Goal: Contribute content

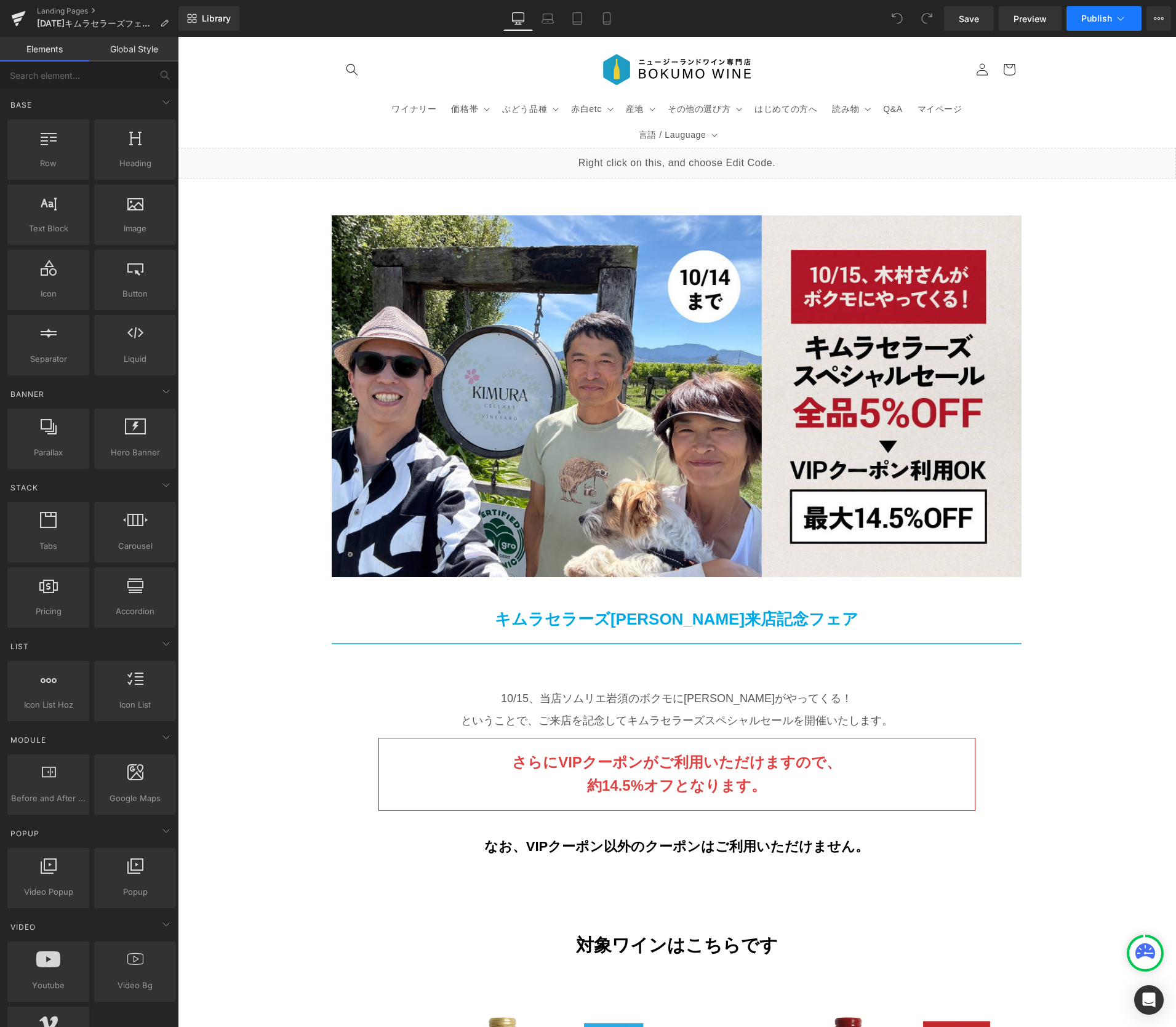
click at [1099, 20] on span "Publish" at bounding box center [1096, 18] width 31 height 10
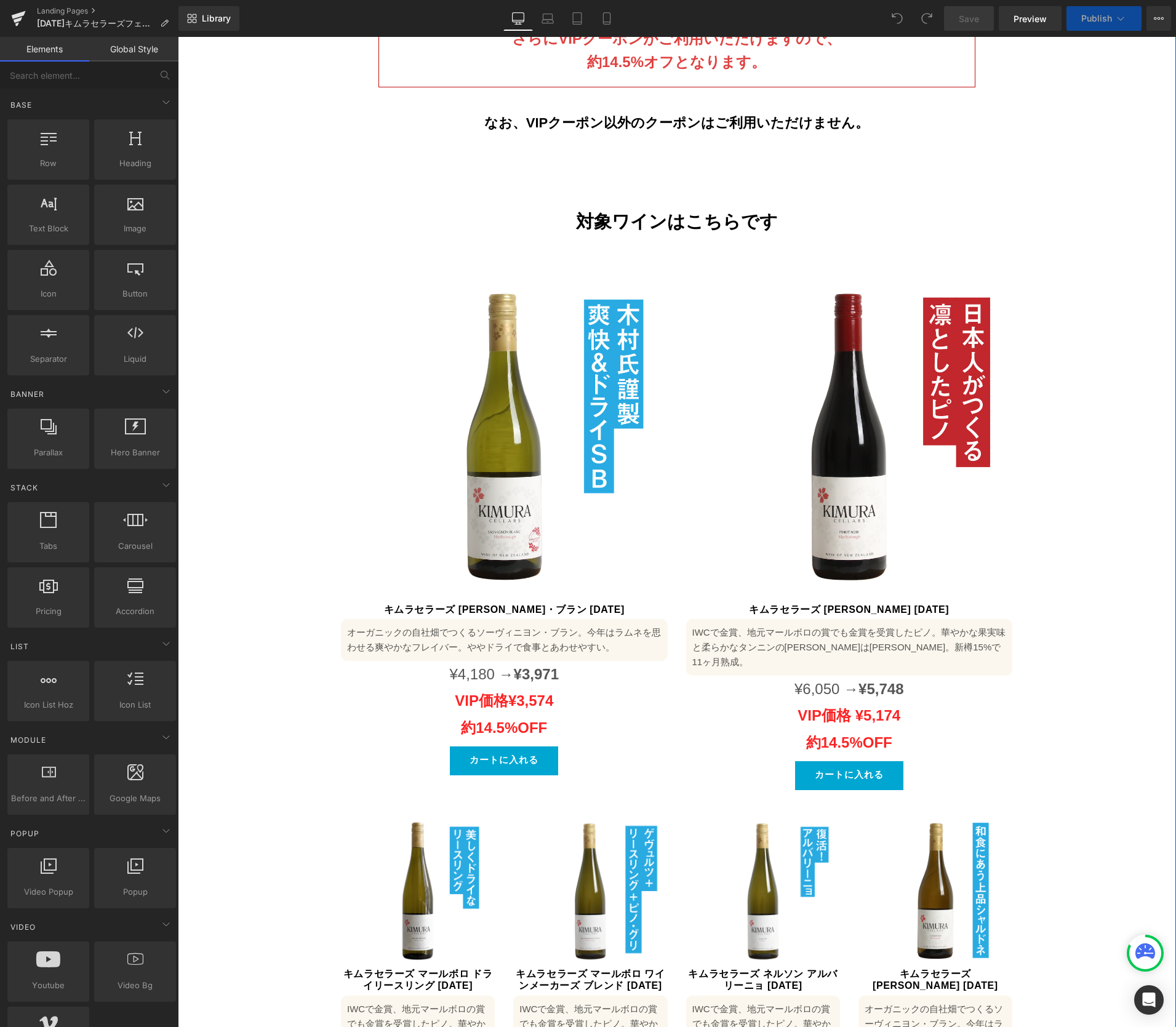
scroll to position [784, 0]
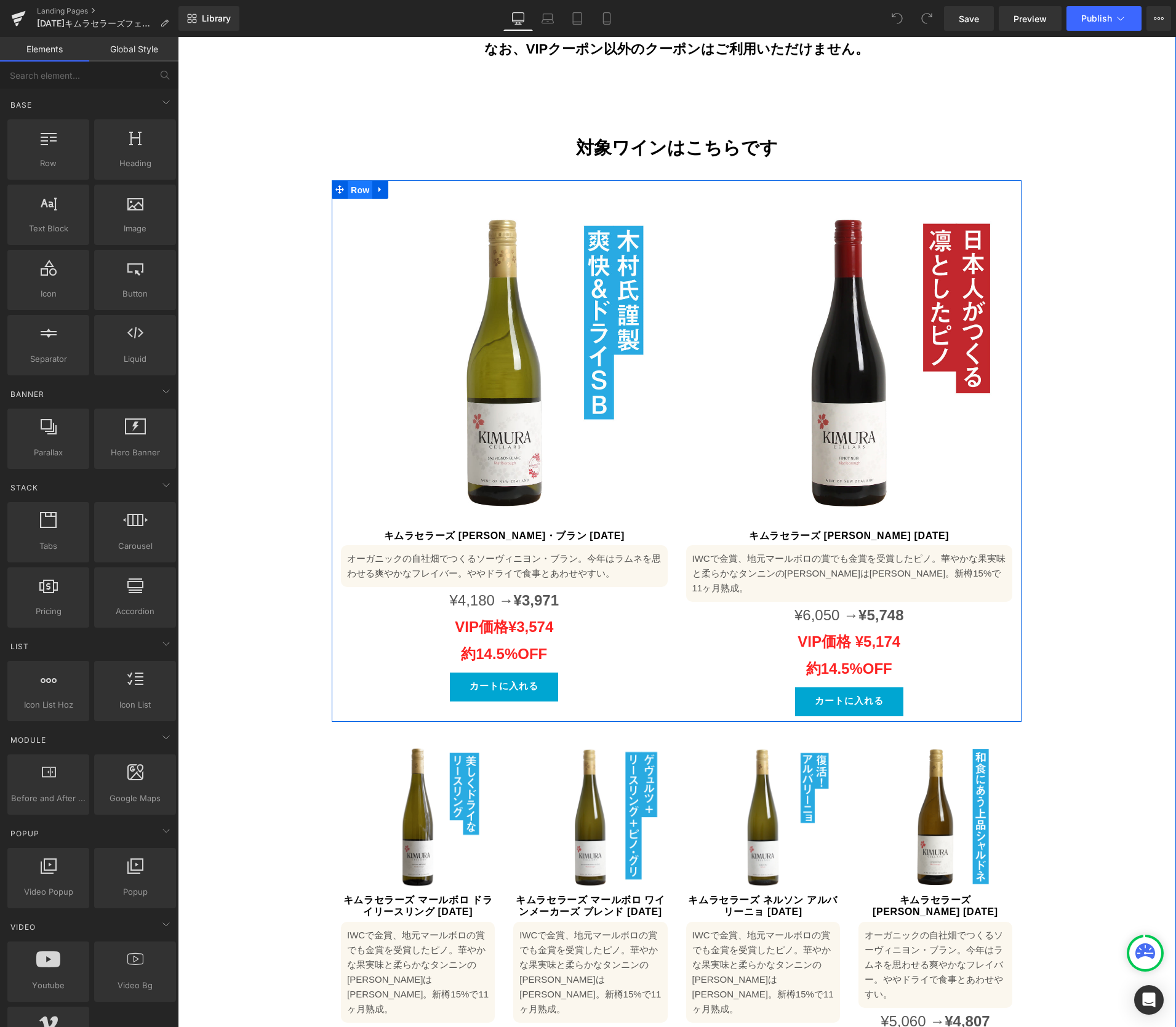
click at [358, 181] on span "Row" at bounding box center [359, 189] width 25 height 18
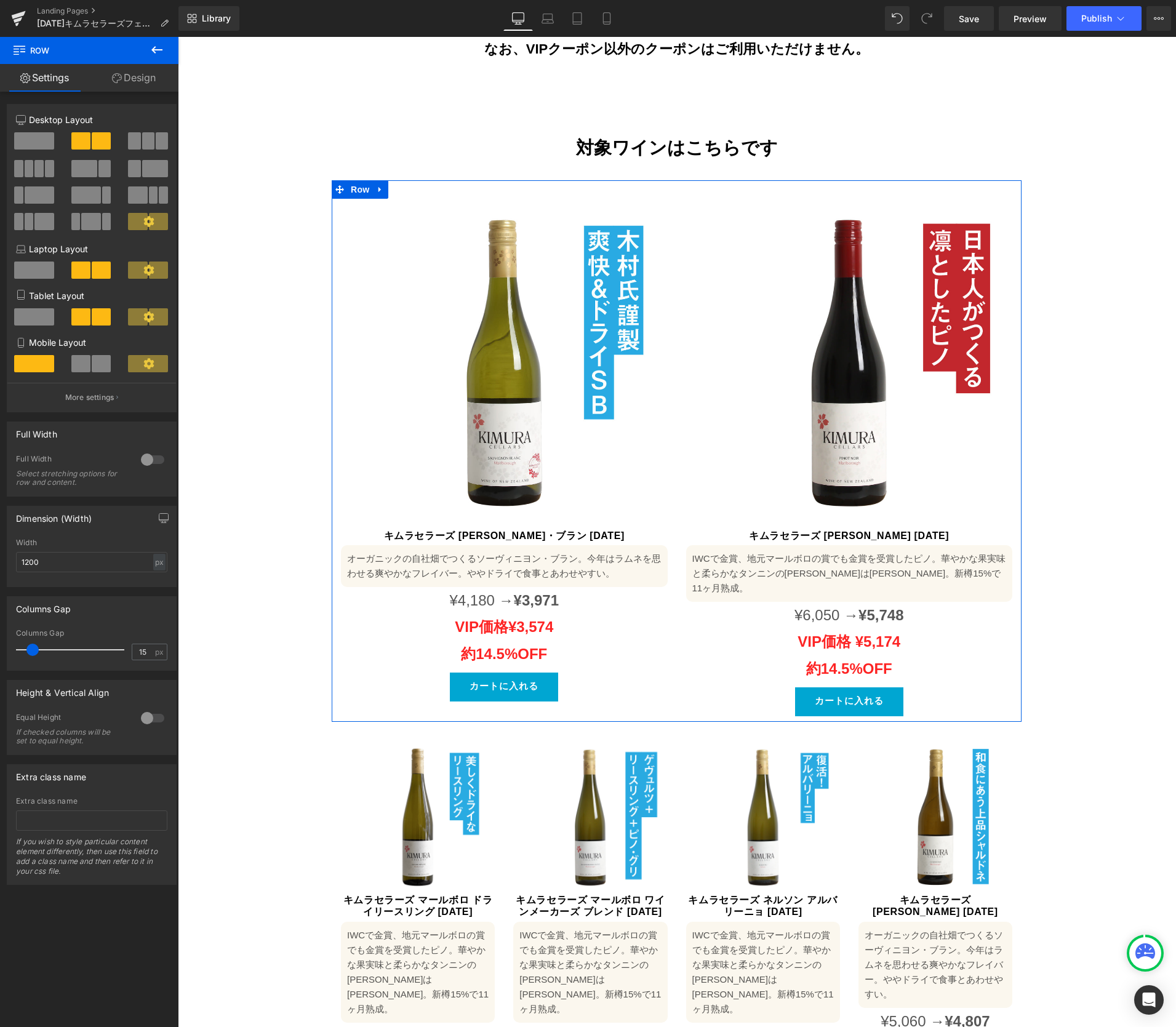
click at [137, 141] on button at bounding box center [149, 141] width 41 height 18
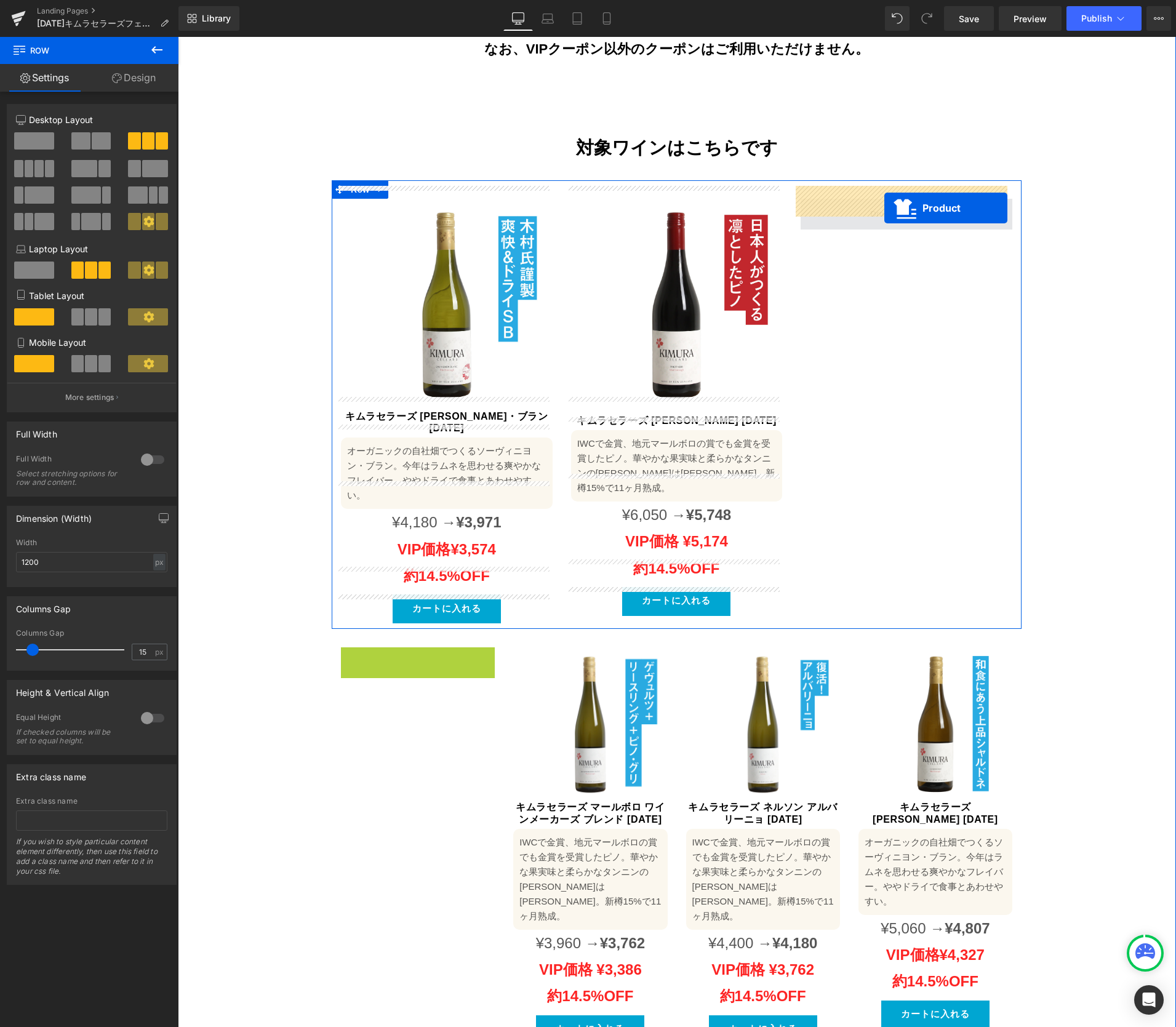
drag, startPoint x: 420, startPoint y: 595, endPoint x: 884, endPoint y: 208, distance: 604.2
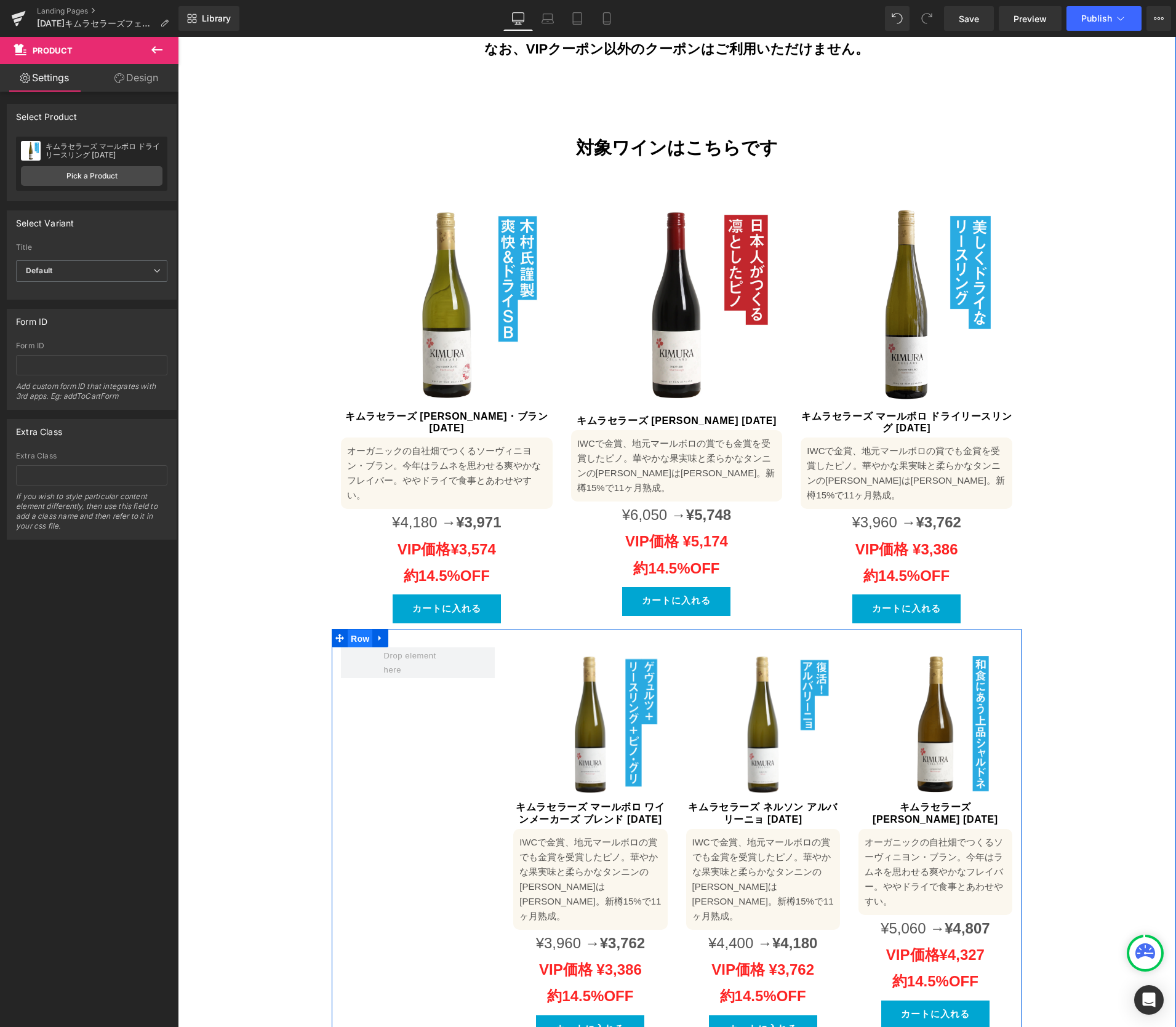
drag, startPoint x: 355, startPoint y: 613, endPoint x: 359, endPoint y: 619, distance: 7.2
click at [355, 629] on span "Row" at bounding box center [359, 638] width 25 height 18
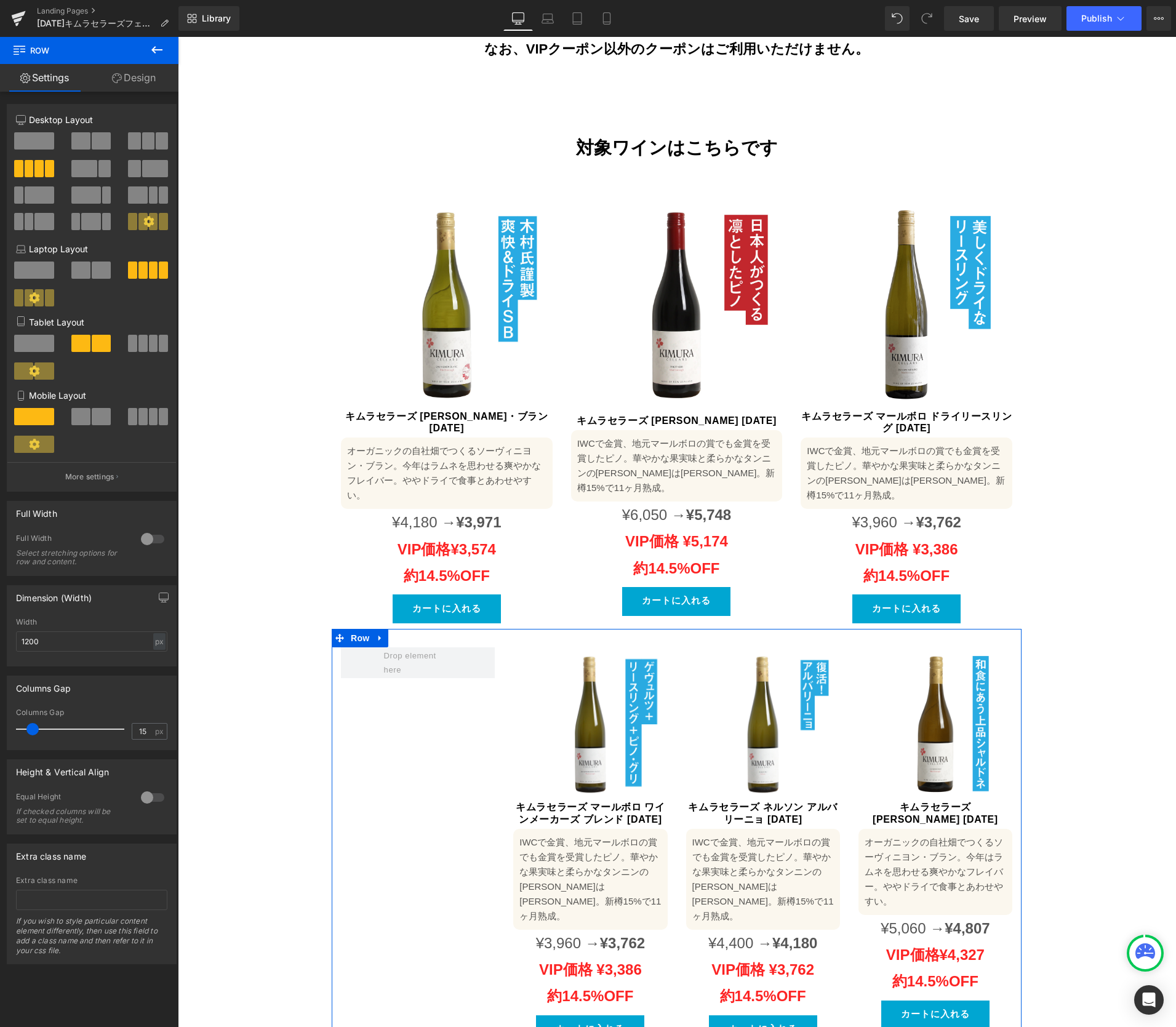
drag, startPoint x: 134, startPoint y: 134, endPoint x: 167, endPoint y: 193, distance: 67.6
click at [134, 134] on span at bounding box center [134, 141] width 12 height 18
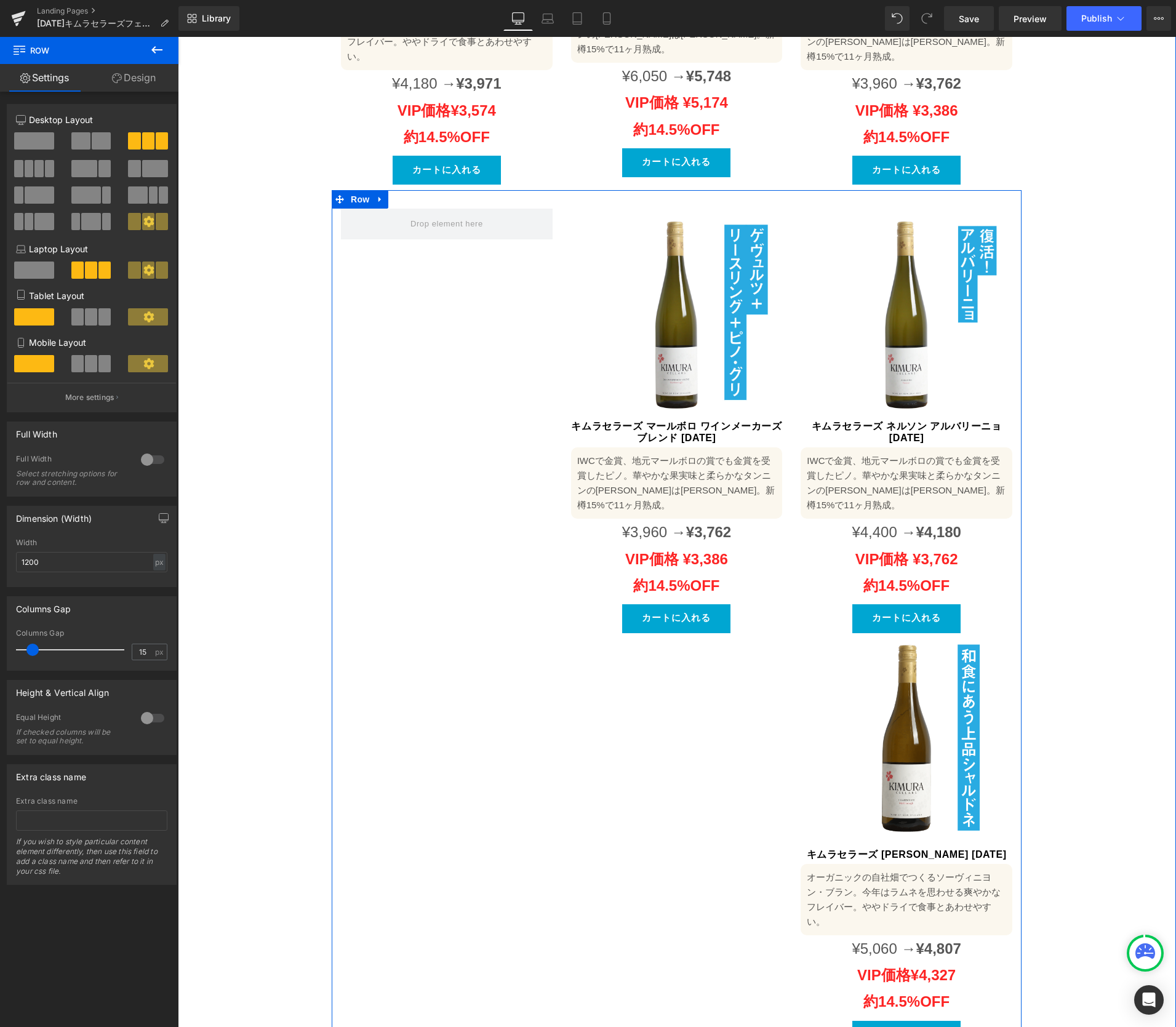
scroll to position [1243, 0]
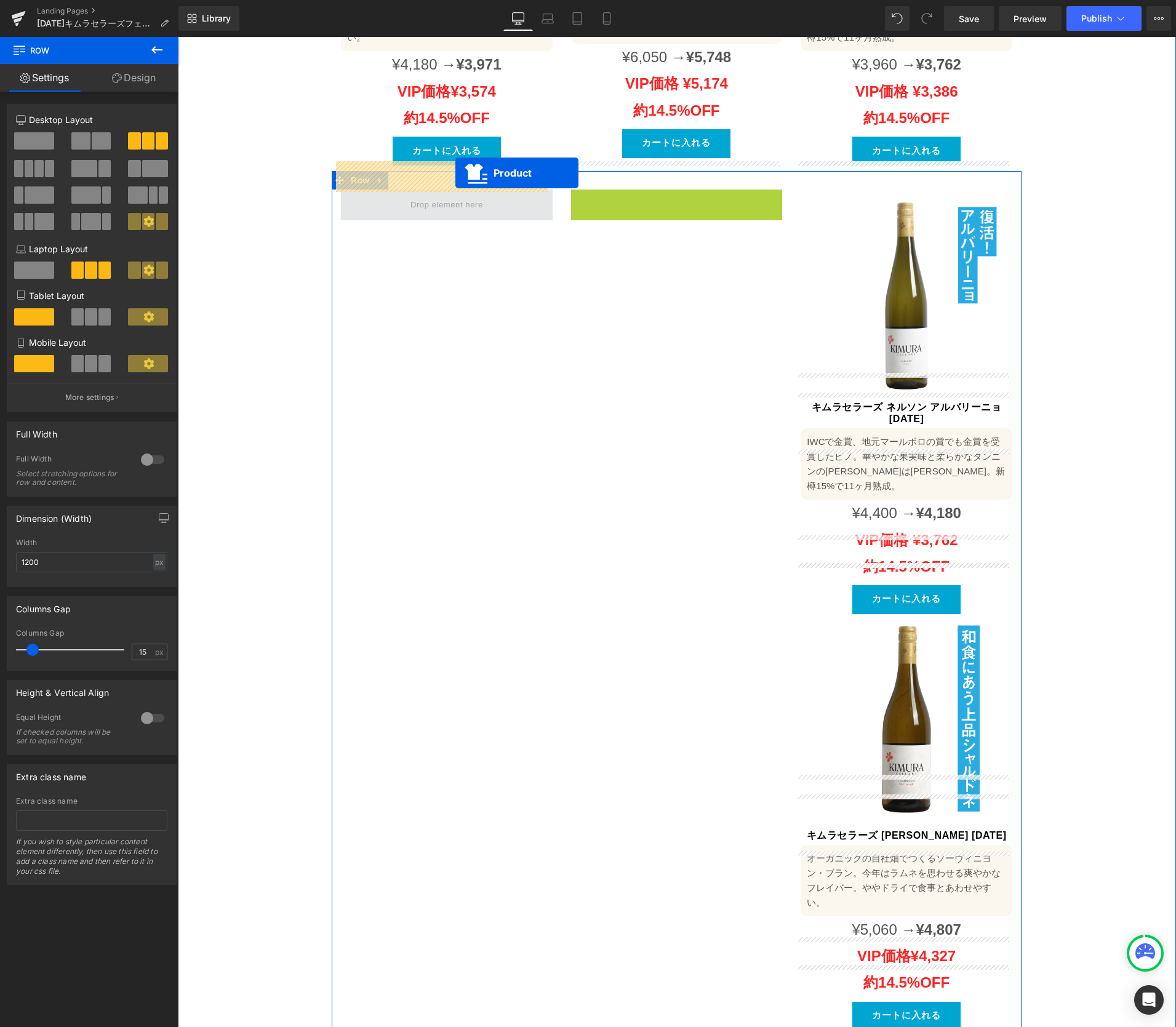
drag, startPoint x: 643, startPoint y: 173, endPoint x: 456, endPoint y: 173, distance: 187.0
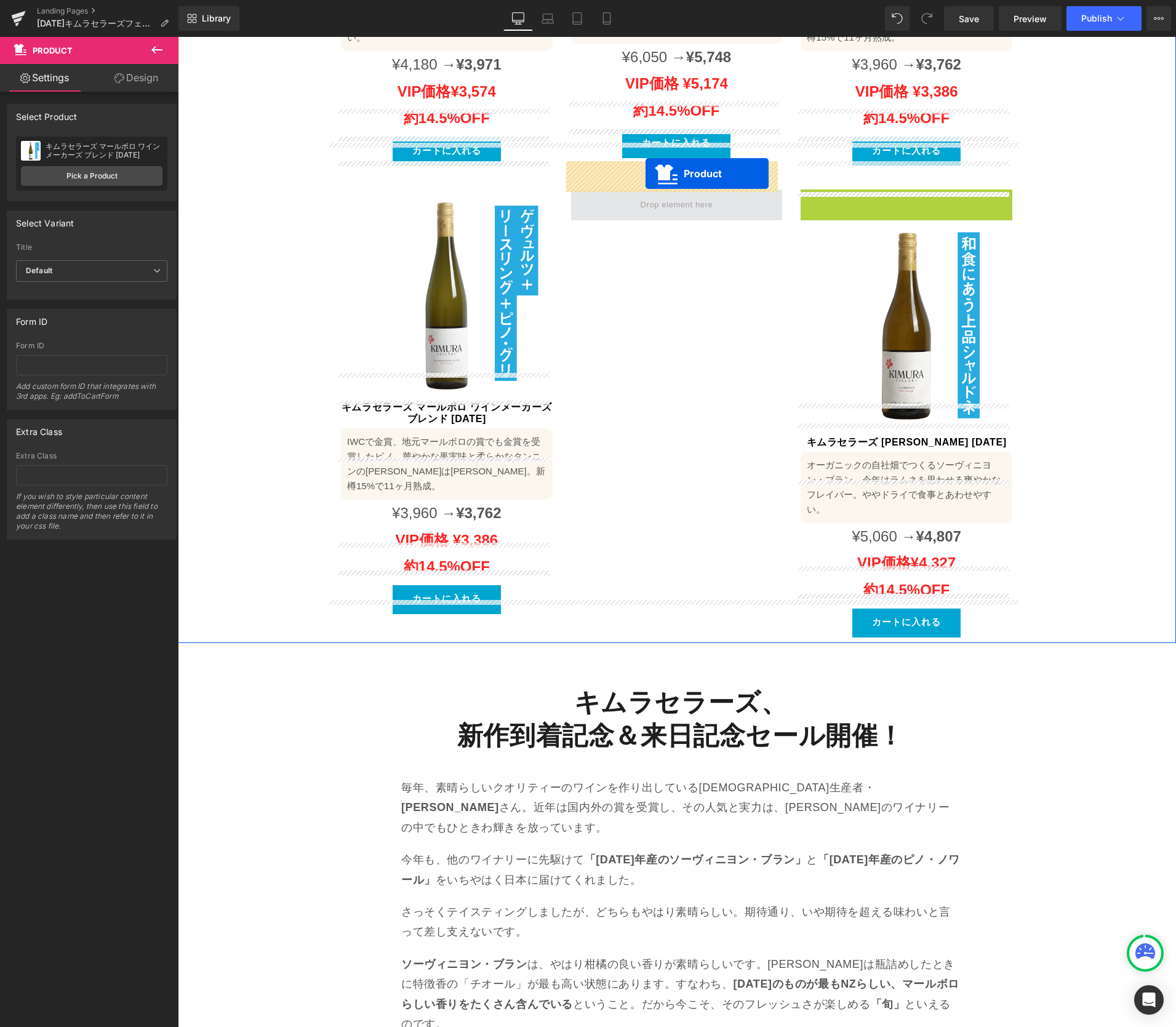
drag, startPoint x: 871, startPoint y: 170, endPoint x: 645, endPoint y: 173, distance: 226.0
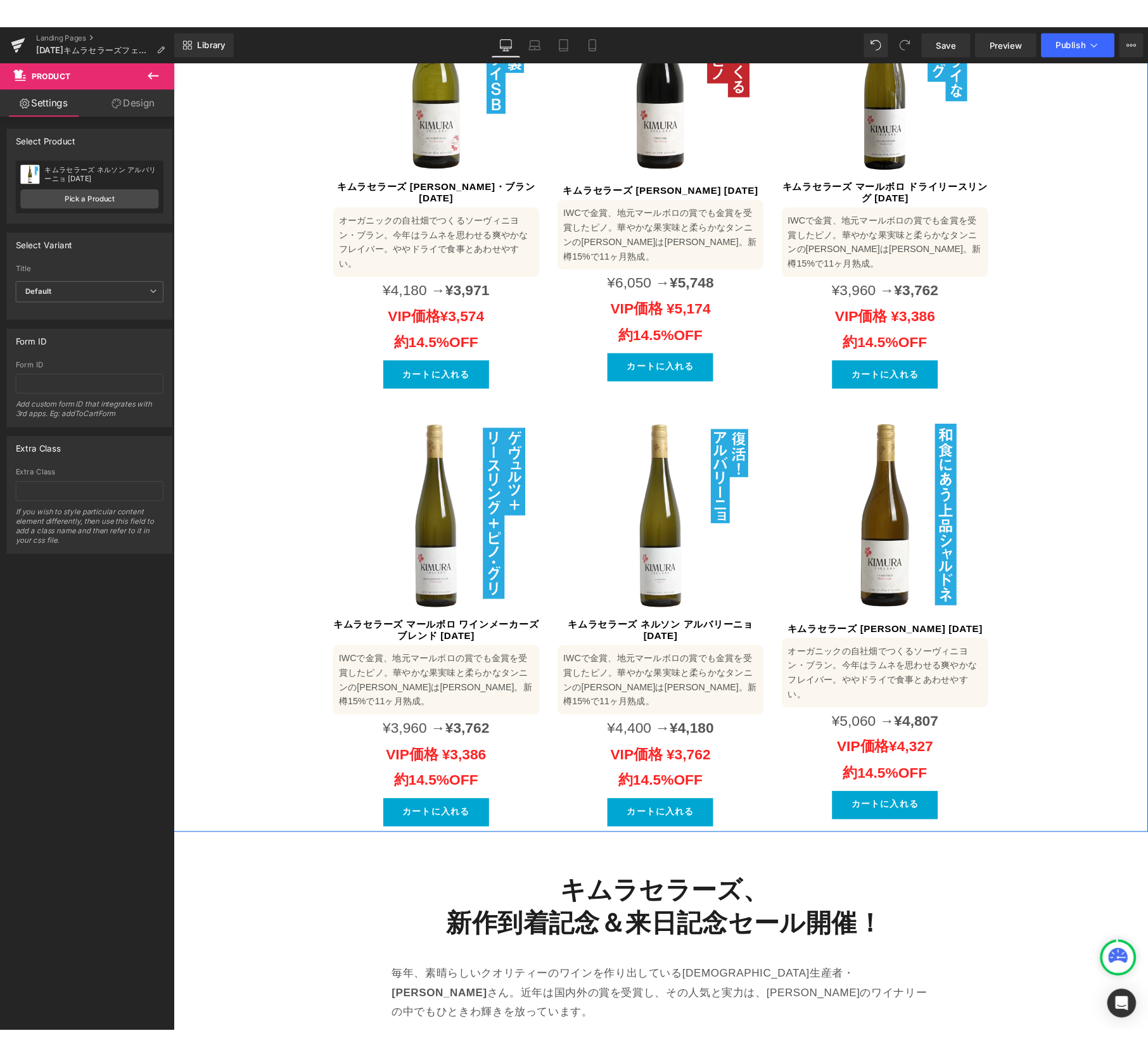
scroll to position [763, 0]
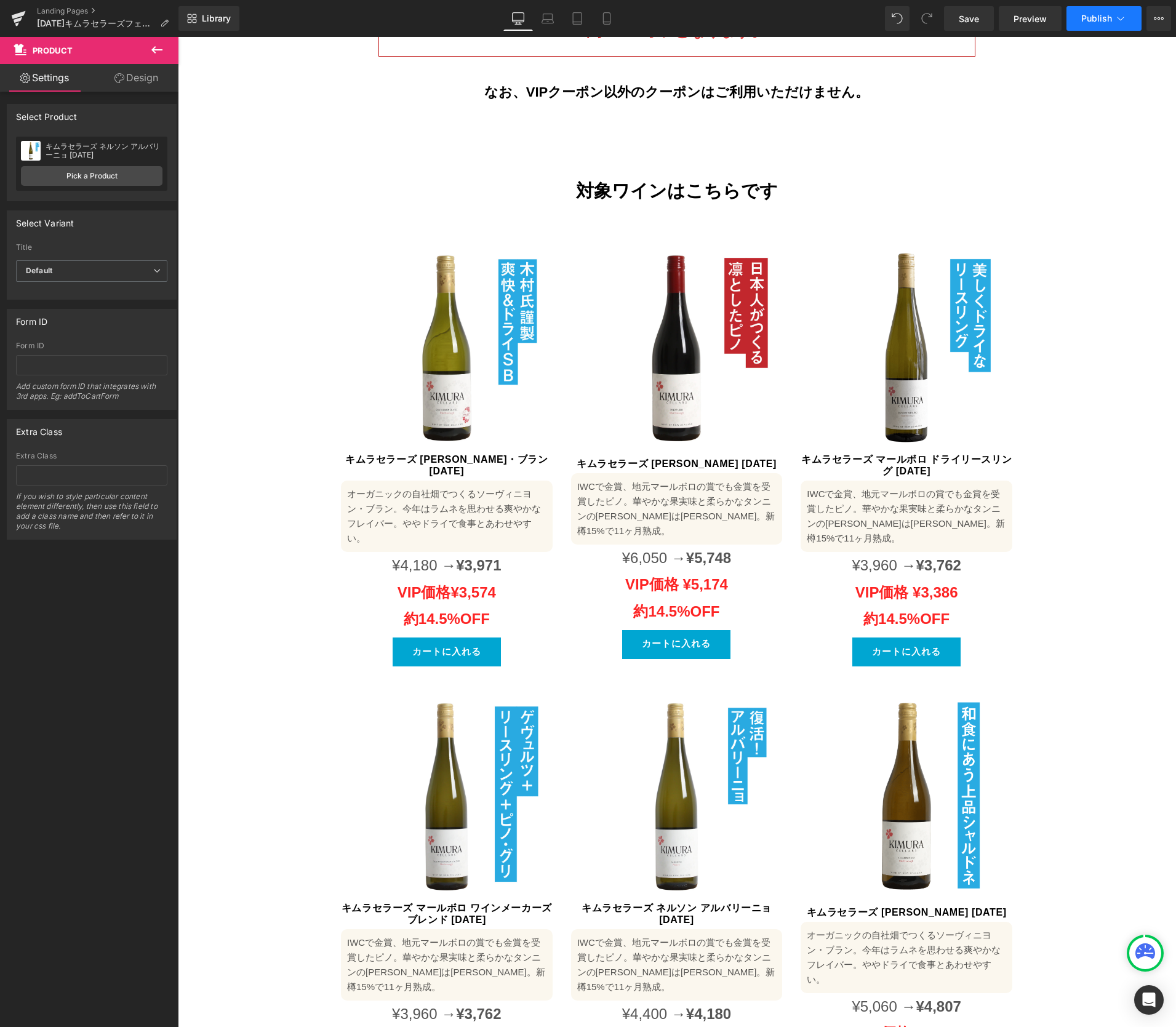
click at [1108, 19] on span "Publish" at bounding box center [1096, 18] width 31 height 10
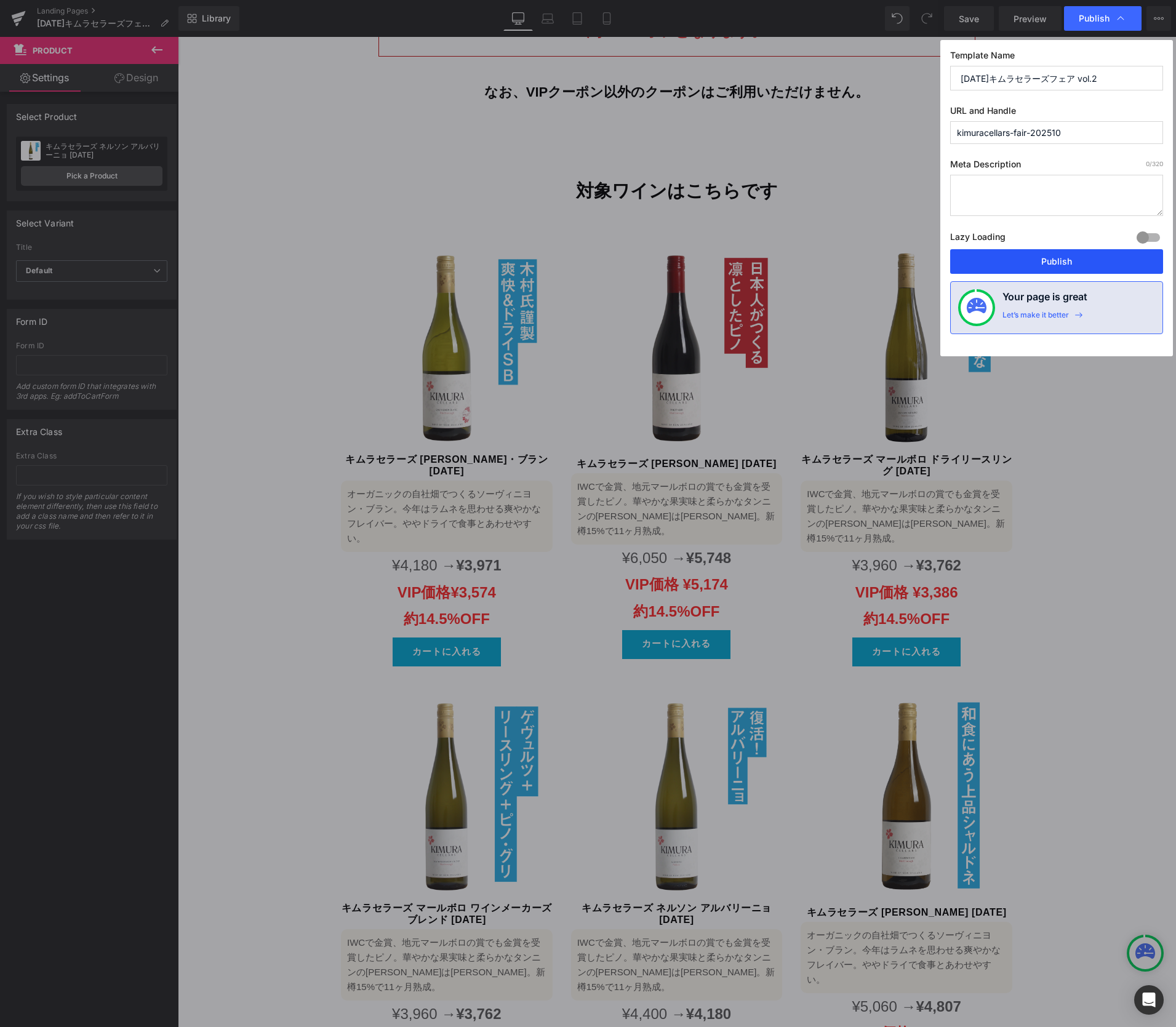
click at [1069, 251] on button "Publish" at bounding box center [1057, 261] width 213 height 25
